Goal: Information Seeking & Learning: Check status

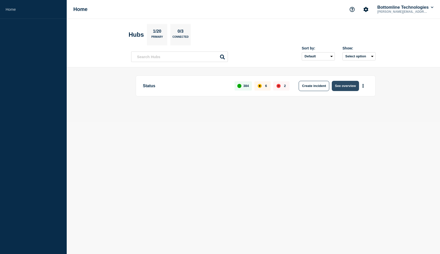
click at [350, 84] on button "See overview" at bounding box center [345, 86] width 27 height 10
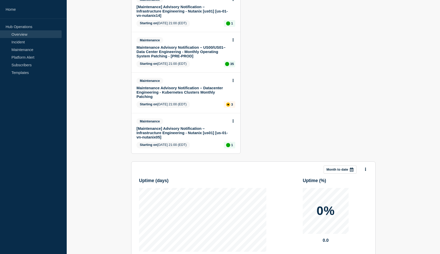
scroll to position [596, 0]
click at [211, 98] on link "Maintenance Advisory Notification – Datacenter Engineering - Kubernetes Cluster…" at bounding box center [182, 91] width 92 height 13
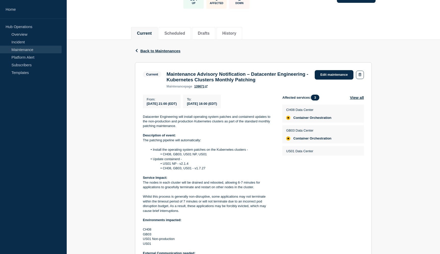
scroll to position [71, 0]
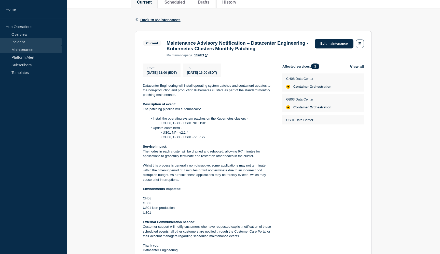
click at [24, 42] on link "Incident" at bounding box center [31, 42] width 62 height 8
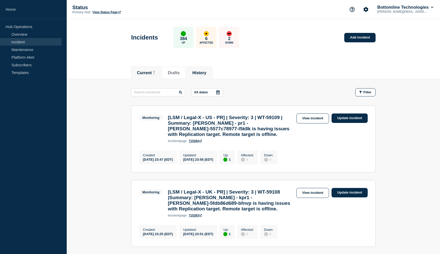
click at [204, 72] on button "History" at bounding box center [199, 73] width 14 height 5
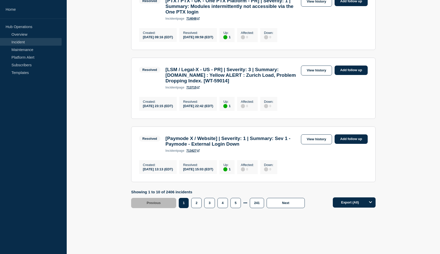
scroll to position [634, 0]
click at [34, 49] on link "Maintenance" at bounding box center [31, 50] width 62 height 8
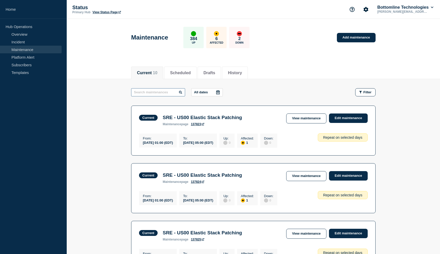
click at [167, 91] on input "text" at bounding box center [158, 92] width 54 height 8
type input "harbor"
